Goal: Task Accomplishment & Management: Manage account settings

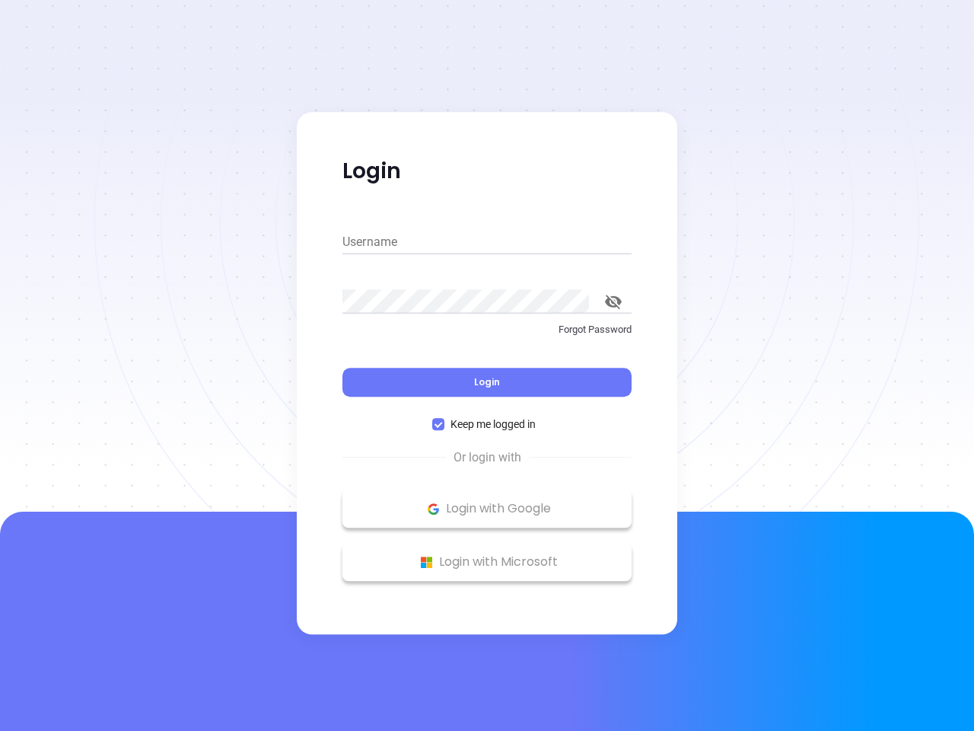
click at [487, 365] on div "Login" at bounding box center [486, 372] width 289 height 47
click at [487, 242] on input "Username" at bounding box center [486, 242] width 289 height 24
click at [613, 301] on icon "toggle password visibility" at bounding box center [613, 301] width 17 height 14
click at [487, 382] on span "Login" at bounding box center [487, 381] width 26 height 13
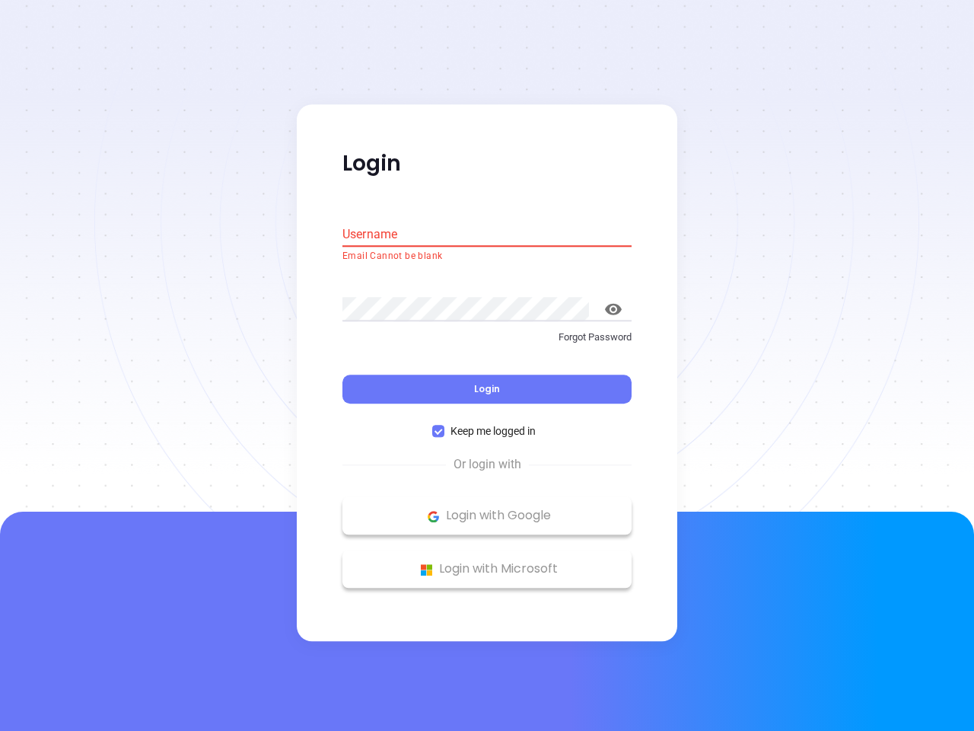
click at [487, 424] on span "Keep me logged in" at bounding box center [492, 431] width 97 height 17
click at [444, 425] on input "Keep me logged in" at bounding box center [438, 431] width 12 height 12
checkbox input "false"
click at [487, 508] on p "Login with Google" at bounding box center [487, 516] width 274 height 23
click at [487, 562] on p "Login with Microsoft" at bounding box center [487, 569] width 274 height 23
